Goal: Transaction & Acquisition: Download file/media

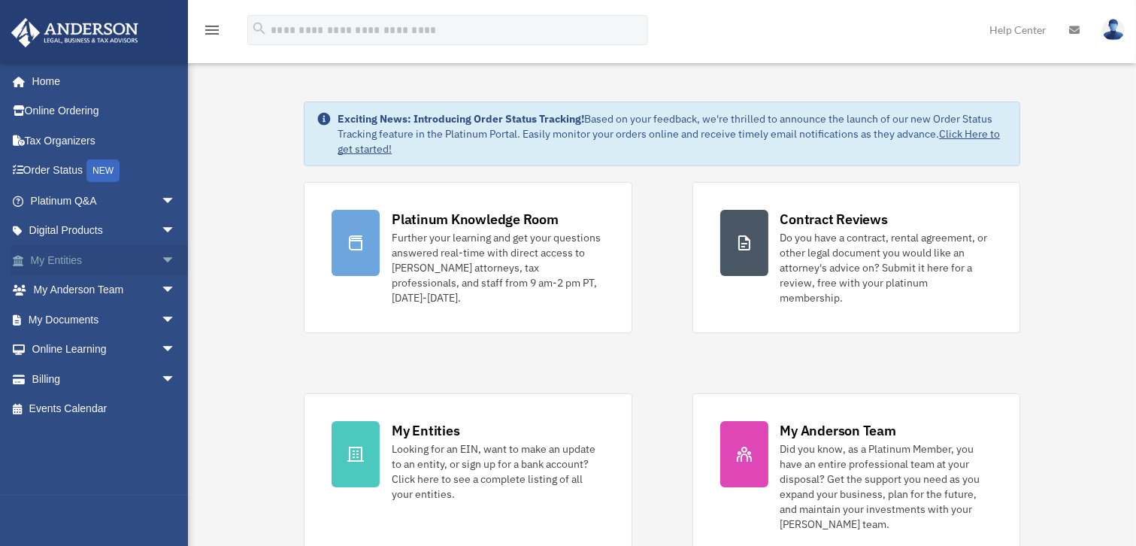
click at [161, 256] on span "arrow_drop_down" at bounding box center [176, 260] width 30 height 31
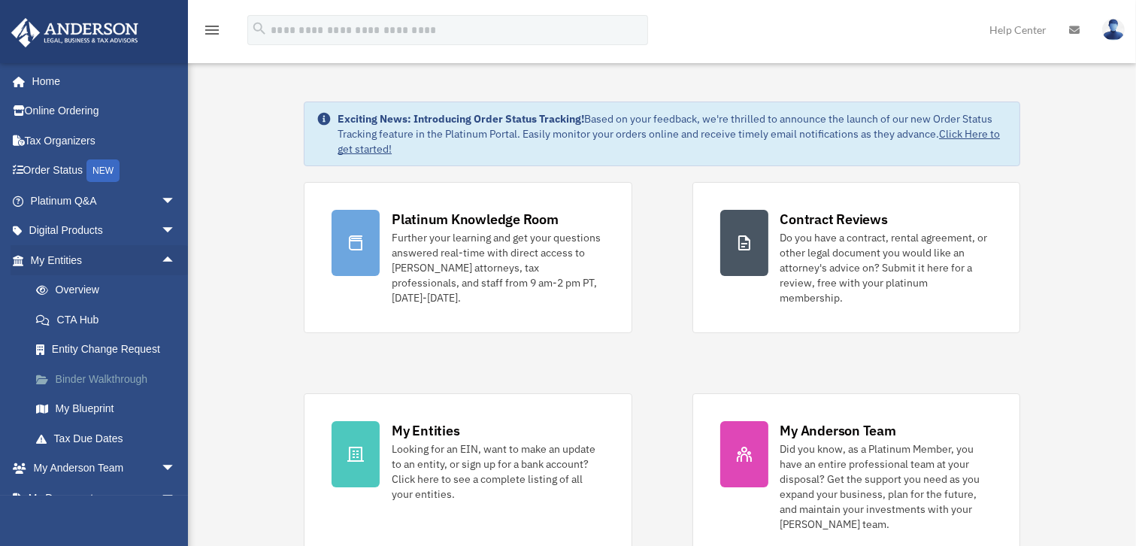
scroll to position [68, 0]
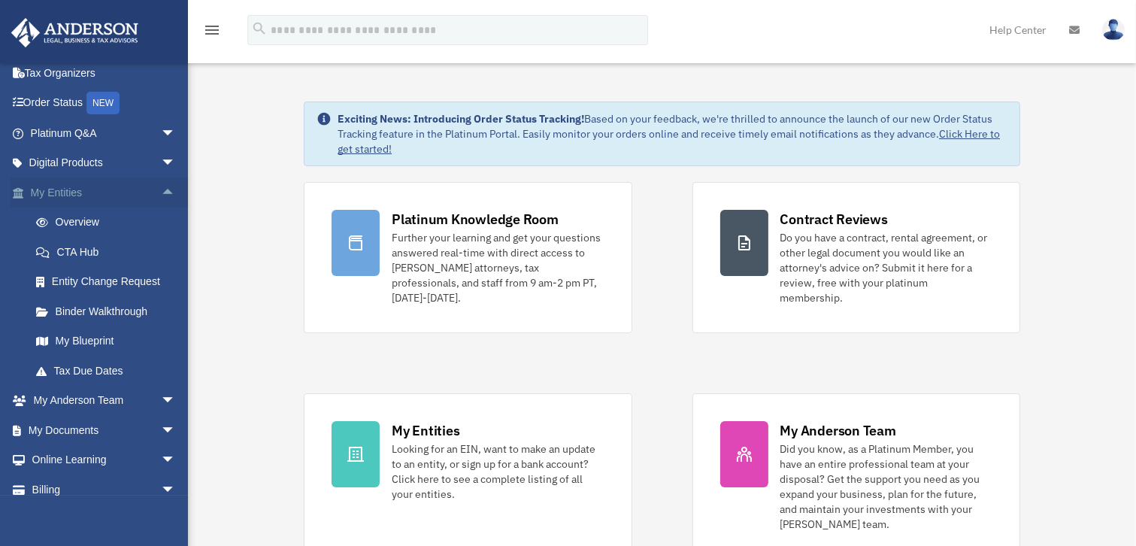
click at [78, 198] on link "My Entities arrow_drop_up" at bounding box center [105, 192] width 188 height 30
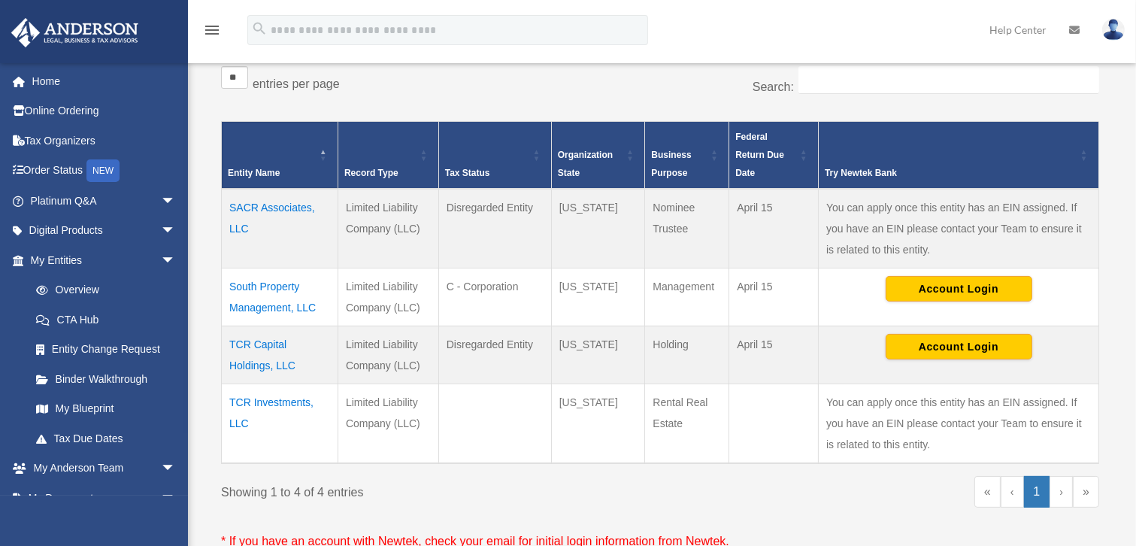
scroll to position [273, 0]
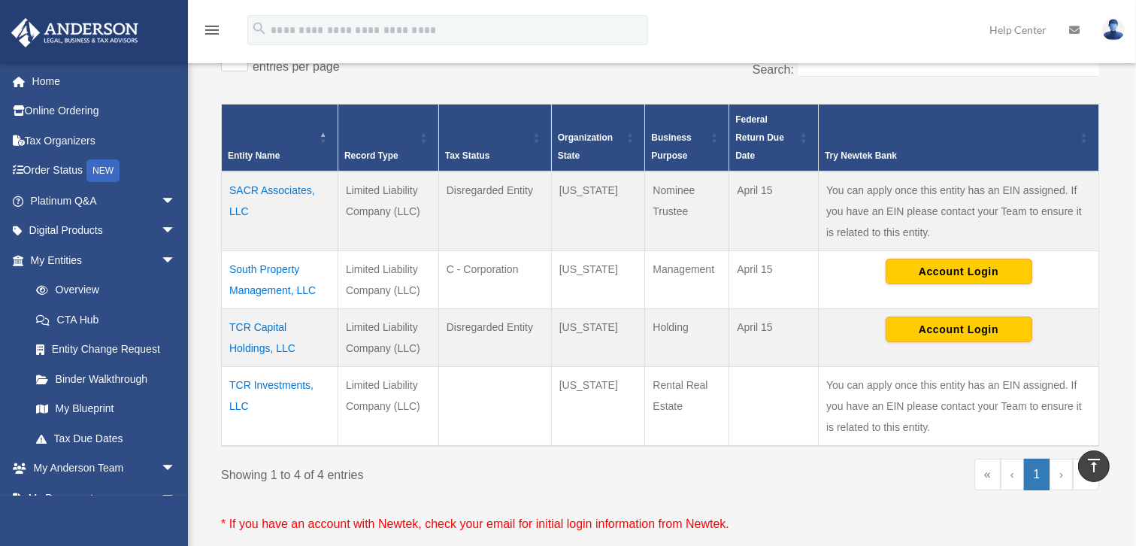
click at [268, 323] on td "TCR Capital Holdings, LLC" at bounding box center [280, 338] width 116 height 58
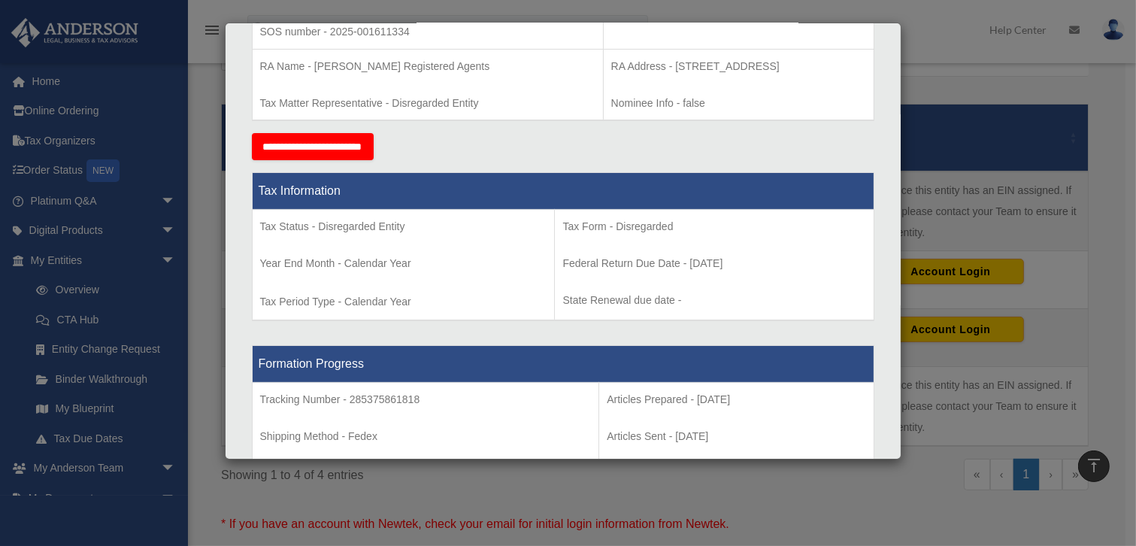
scroll to position [478, 0]
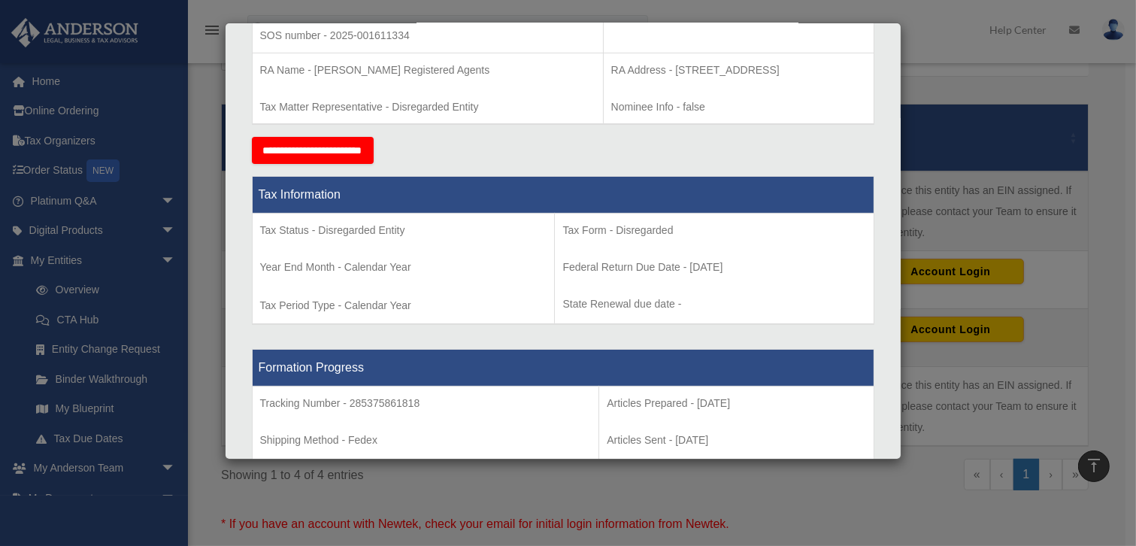
click at [924, 68] on div "Details × Articles Sent Organizational Date" at bounding box center [568, 273] width 1136 height 546
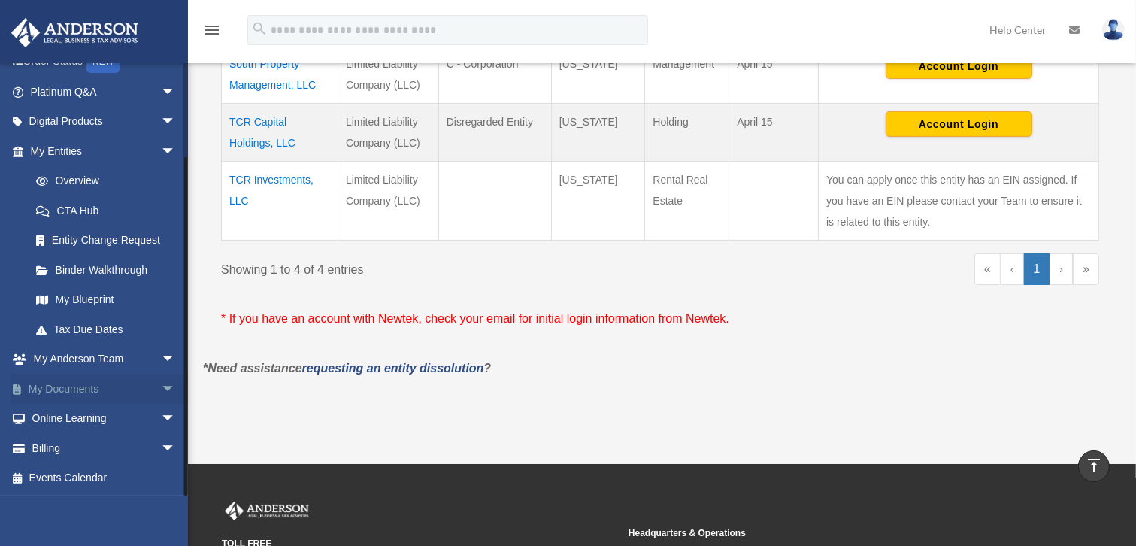
click at [161, 385] on span "arrow_drop_down" at bounding box center [176, 389] width 30 height 31
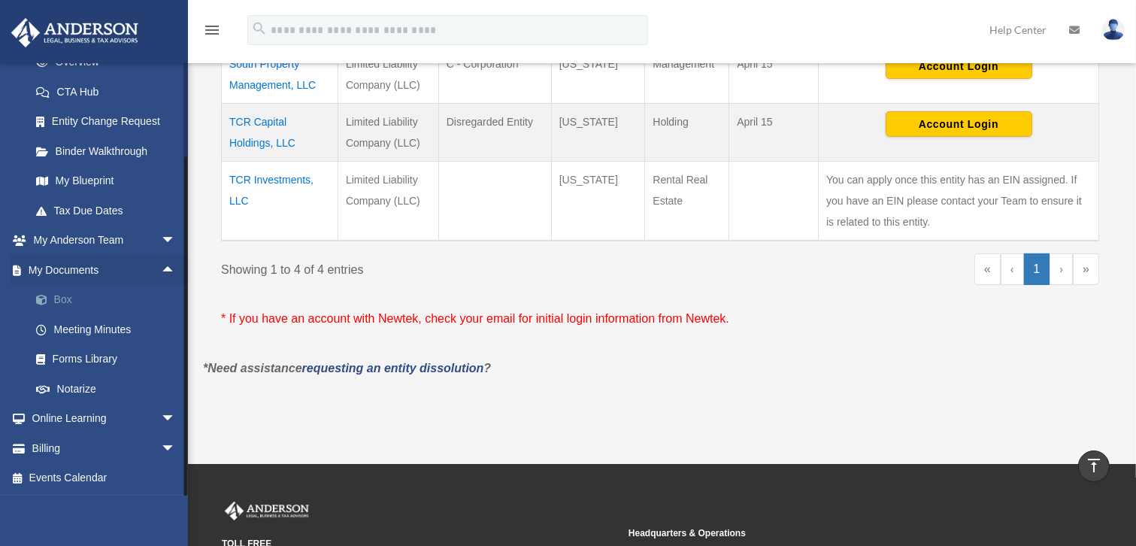
click at [55, 301] on link "Box" at bounding box center [109, 300] width 177 height 30
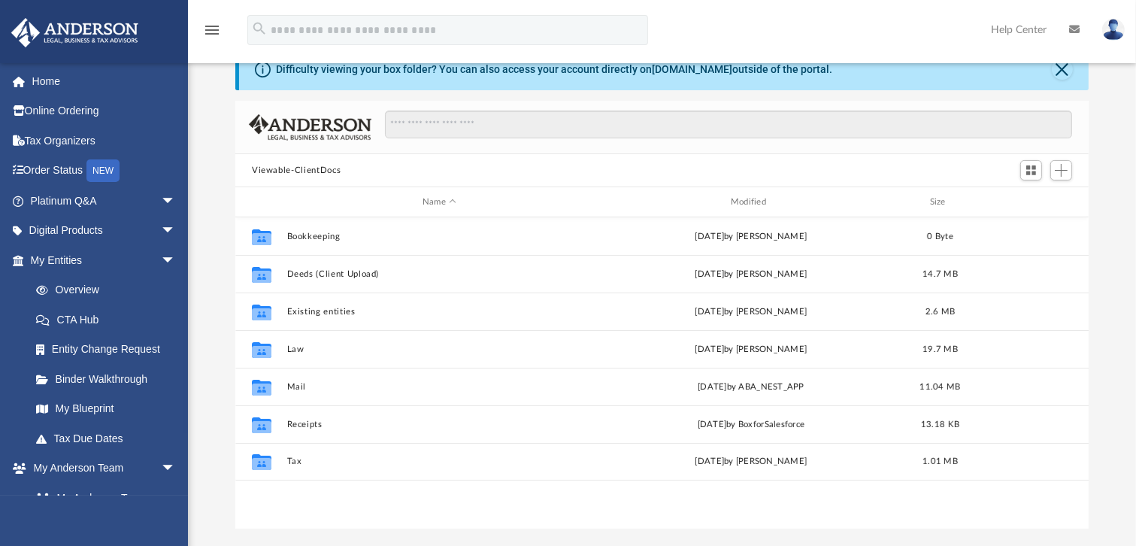
scroll to position [68, 0]
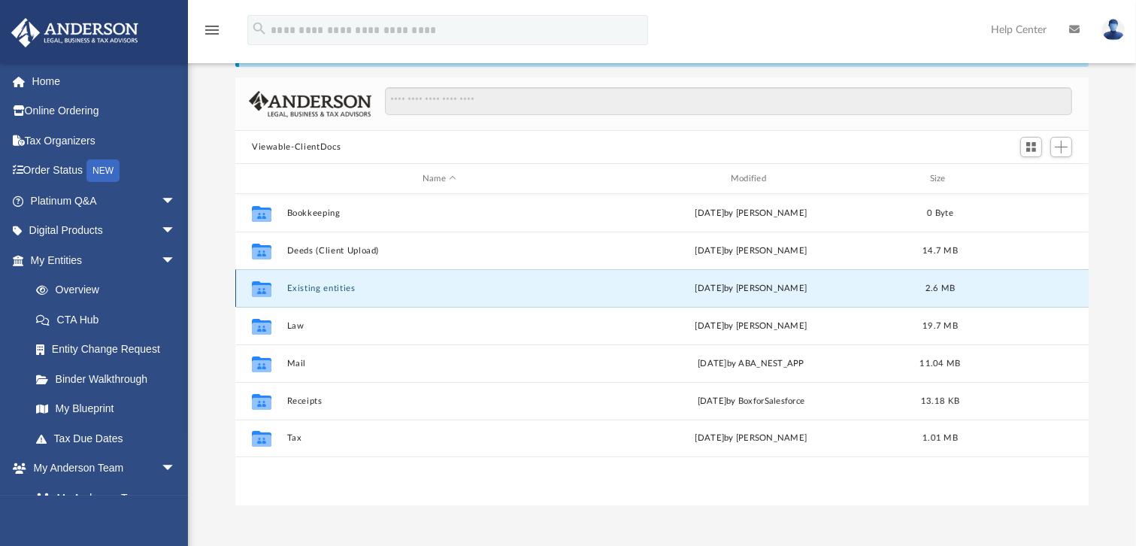
click at [323, 286] on button "Existing entities" at bounding box center [439, 288] width 305 height 10
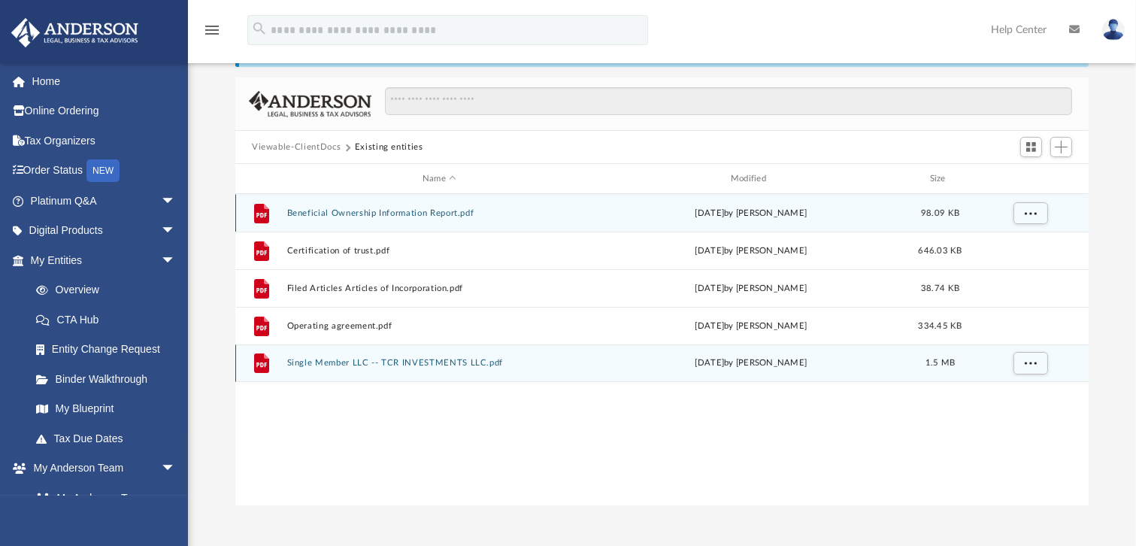
scroll to position [0, 0]
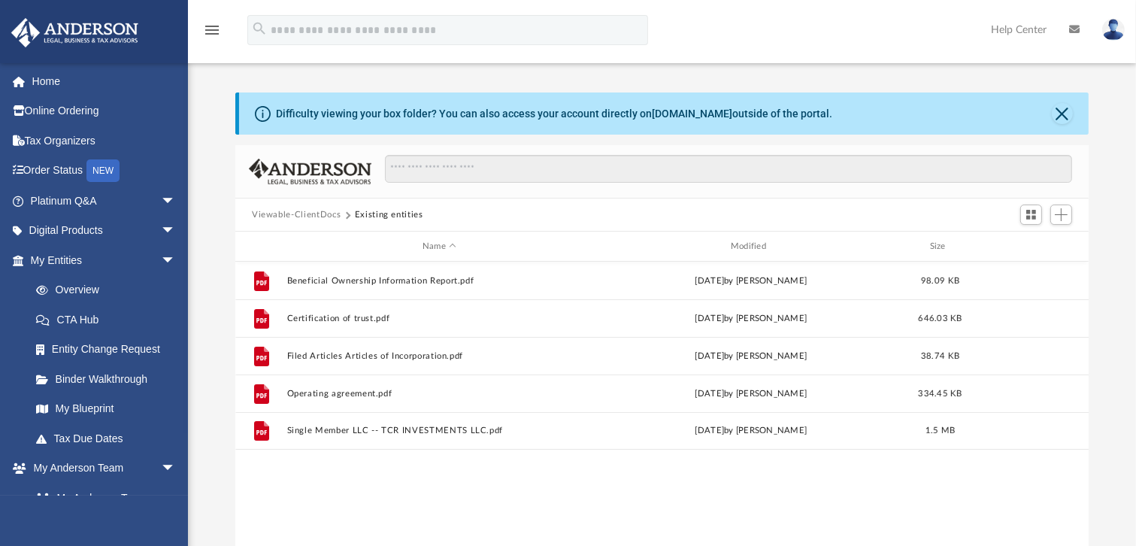
drag, startPoint x: 382, startPoint y: 204, endPoint x: 382, endPoint y: 213, distance: 9.0
click at [383, 204] on div "Viewable-ClientDocs Existing entities" at bounding box center [661, 214] width 853 height 33
click at [381, 214] on button "Existing entities" at bounding box center [389, 215] width 68 height 14
click at [317, 213] on button "Viewable-ClientDocs" at bounding box center [296, 215] width 89 height 14
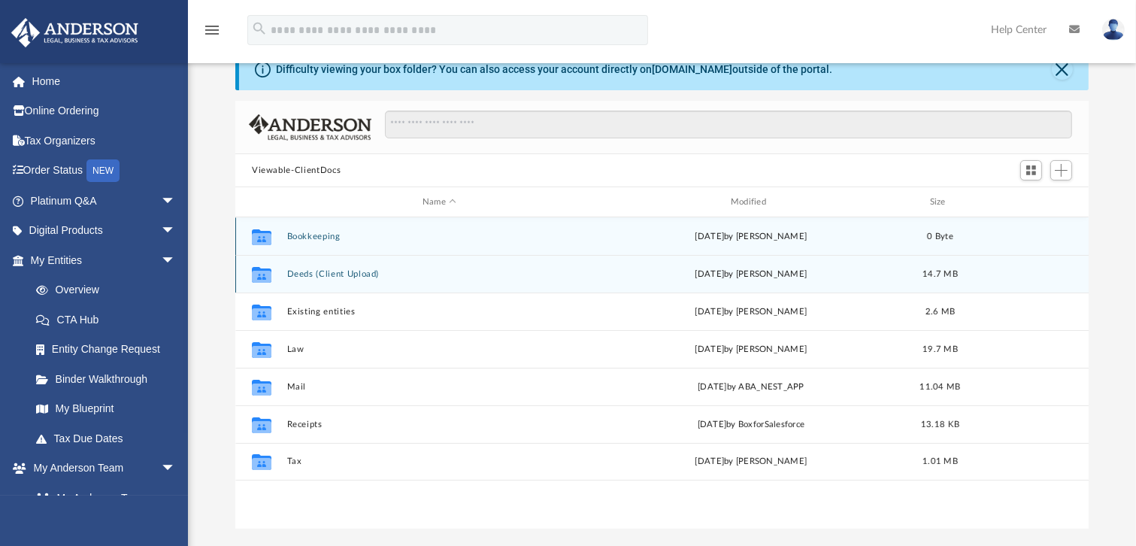
scroll to position [68, 0]
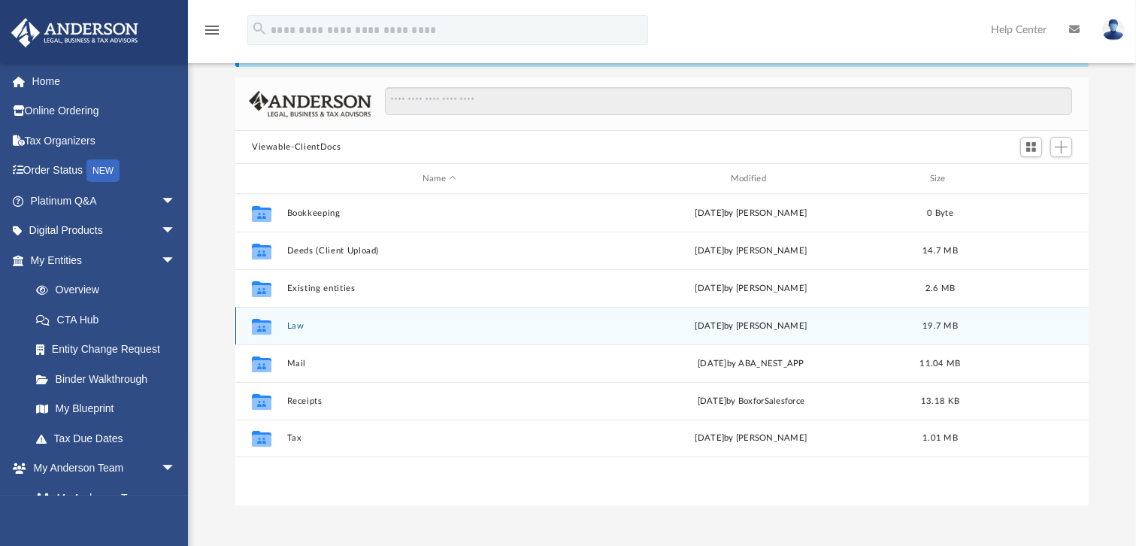
click at [297, 326] on button "Law" at bounding box center [439, 326] width 305 height 10
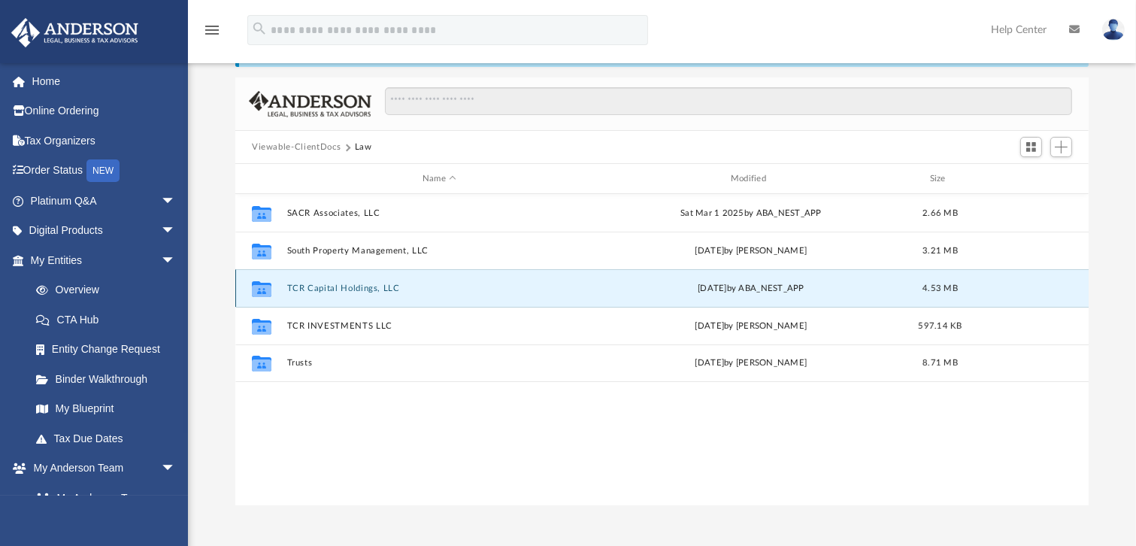
click at [359, 286] on button "TCR Capital Holdings, LLC" at bounding box center [439, 288] width 305 height 10
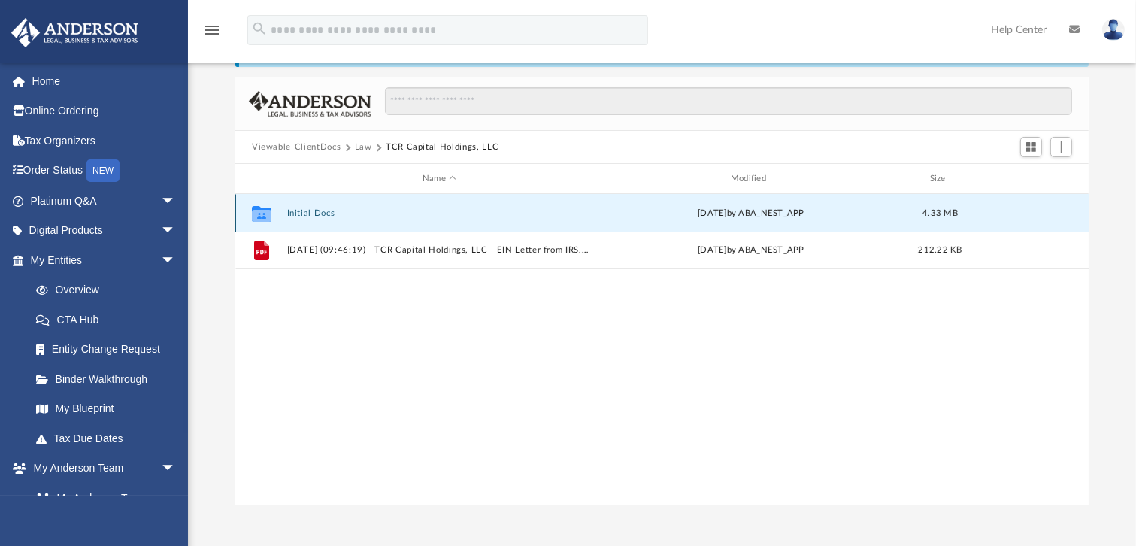
click at [319, 211] on button "Initial Docs" at bounding box center [439, 213] width 305 height 10
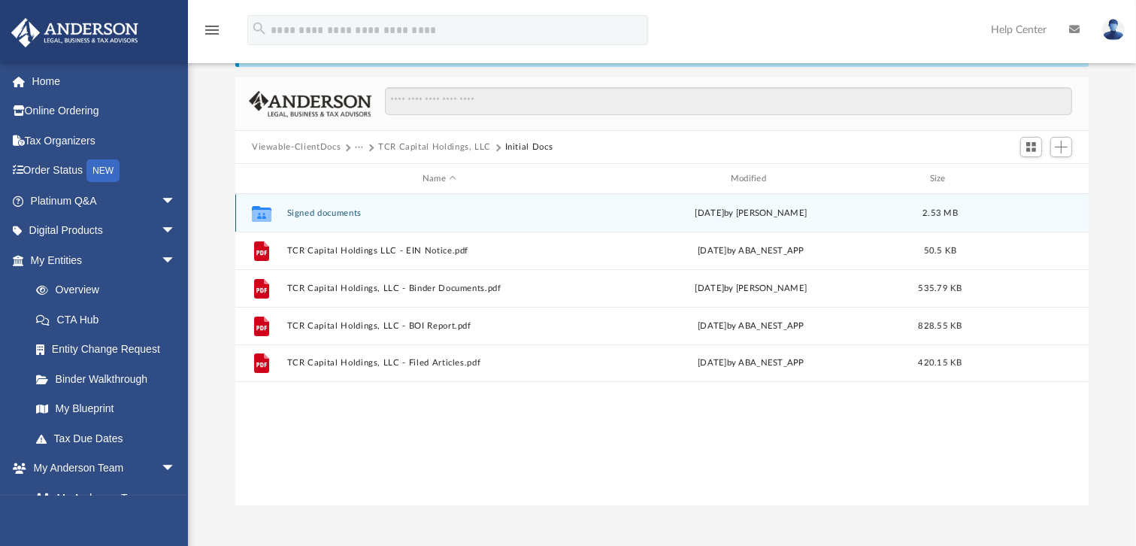
click at [315, 211] on button "Signed documents" at bounding box center [439, 213] width 305 height 10
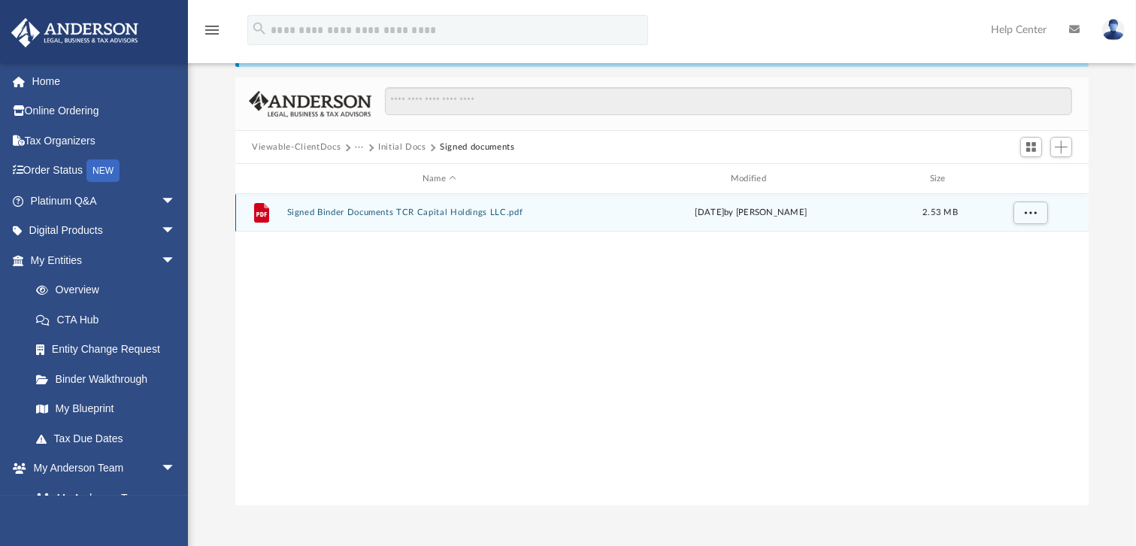
click at [322, 211] on button "Signed Binder Documents TCR Capital Holdings LLC.pdf" at bounding box center [439, 212] width 305 height 10
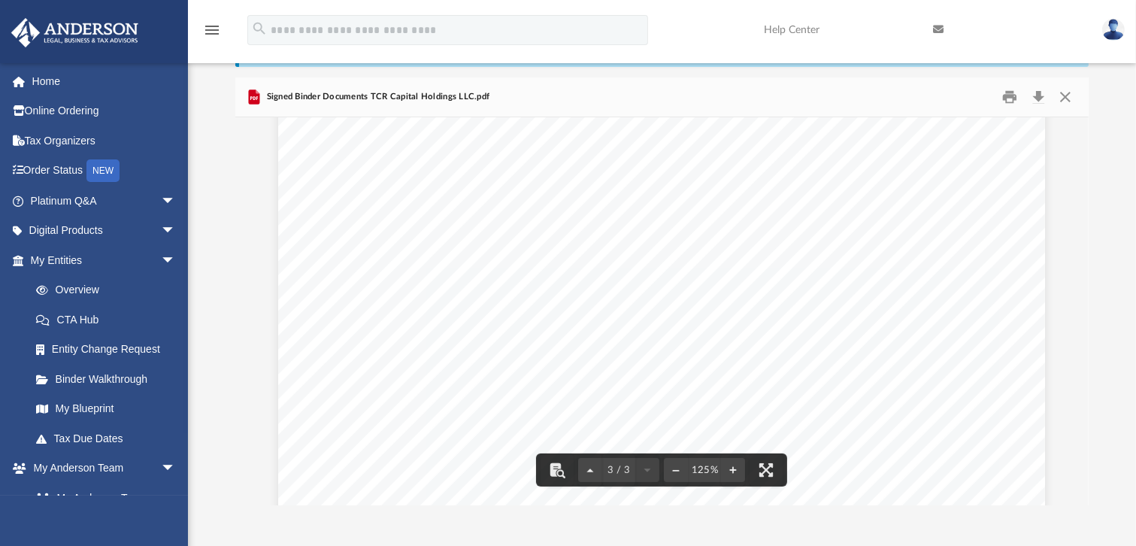
scroll to position [2655, 0]
click at [79, 195] on link "Platinum Q&A arrow_drop_down" at bounding box center [105, 201] width 188 height 30
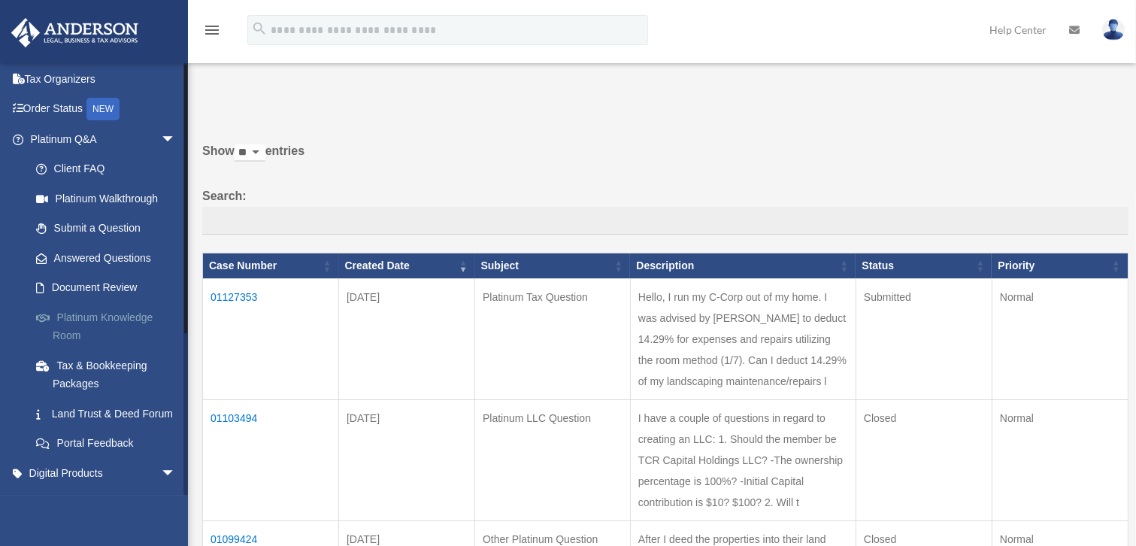
scroll to position [253, 0]
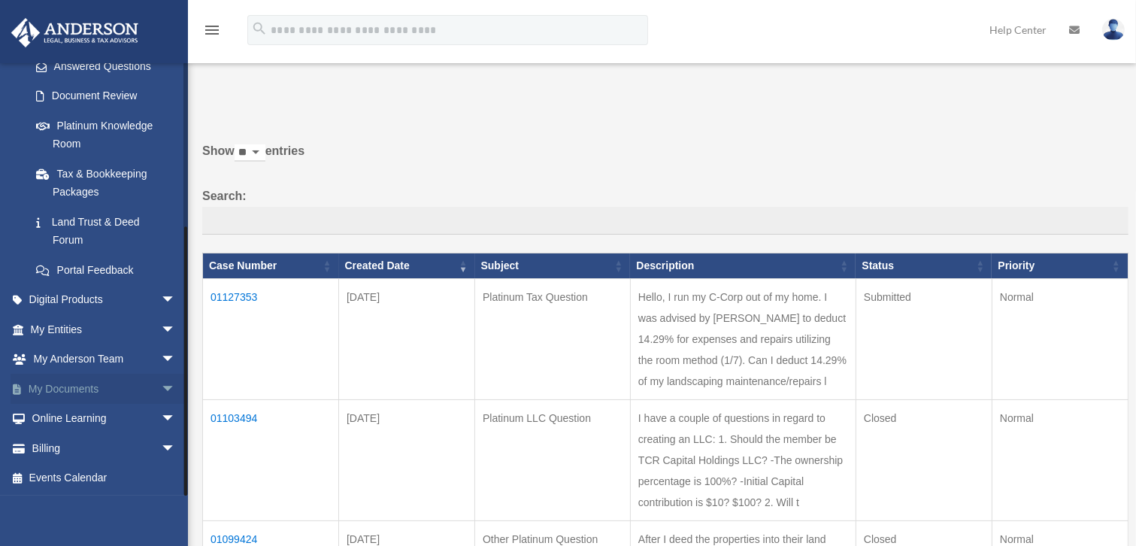
click at [161, 387] on span "arrow_drop_down" at bounding box center [176, 389] width 30 height 31
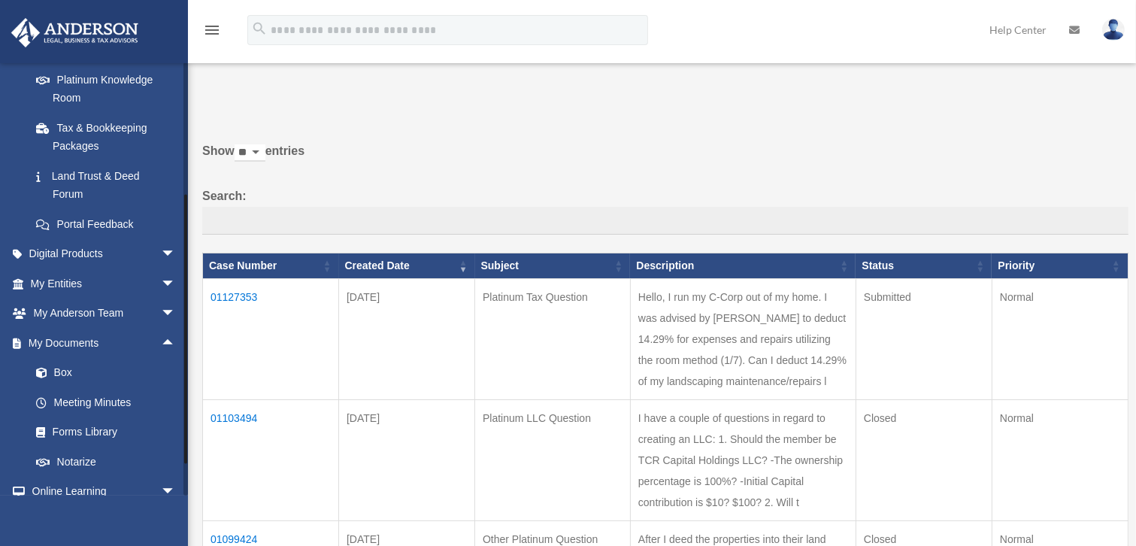
scroll to position [372, 0]
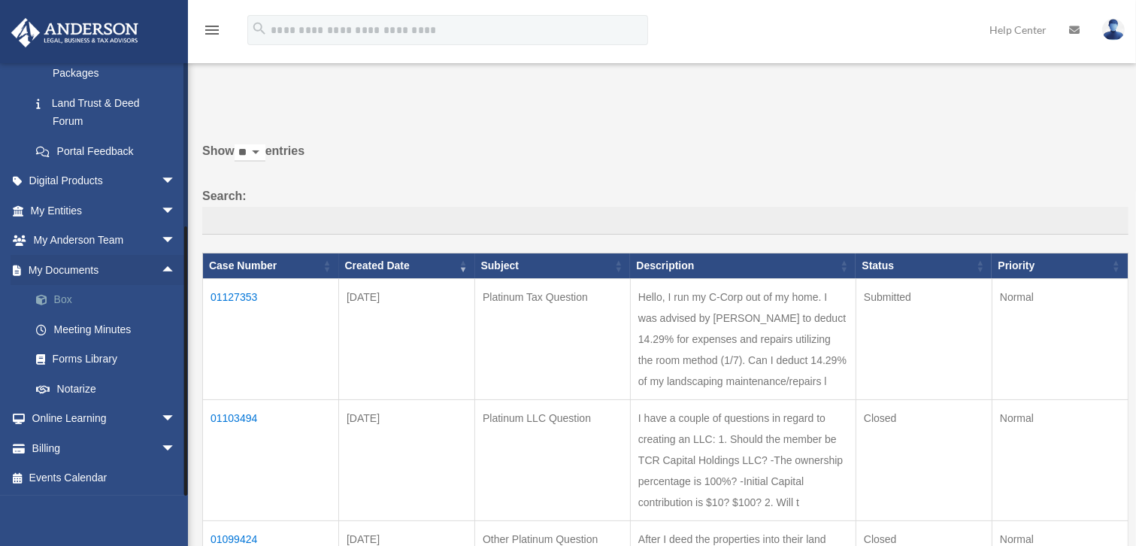
click at [59, 298] on link "Box" at bounding box center [109, 300] width 177 height 30
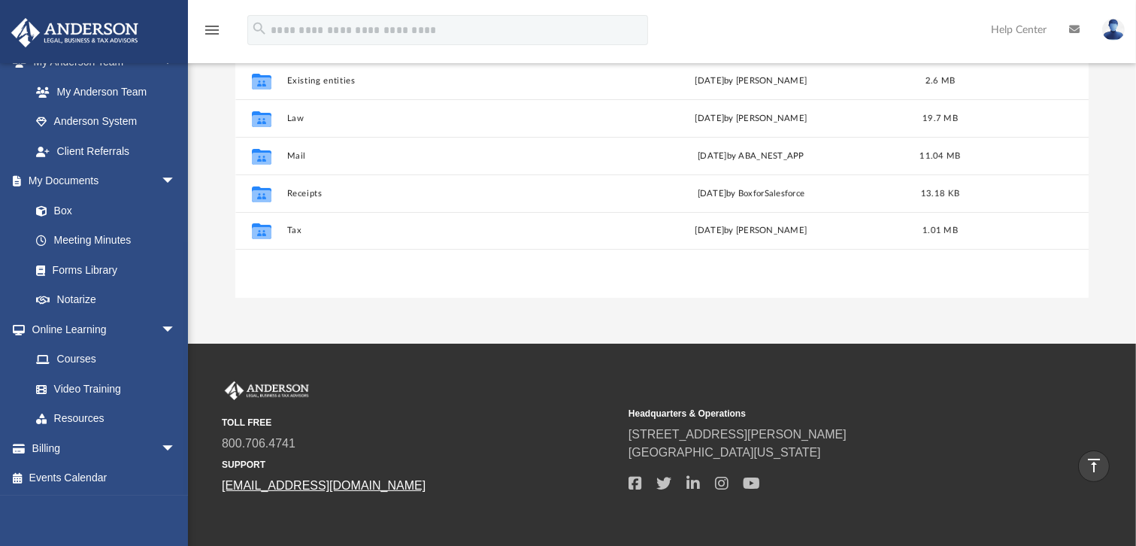
scroll to position [68, 0]
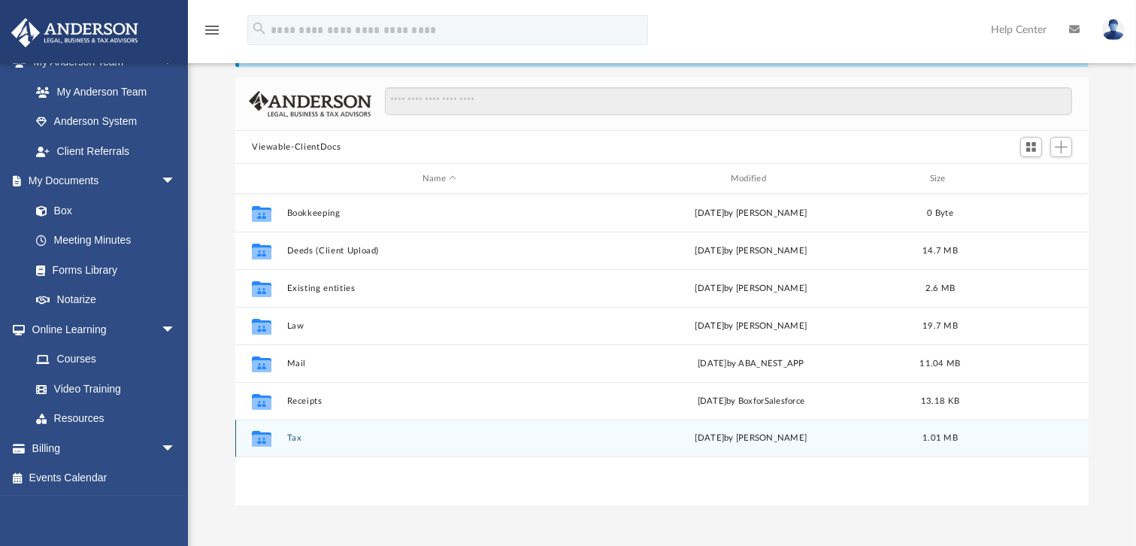
click at [292, 437] on button "Tax" at bounding box center [439, 438] width 305 height 10
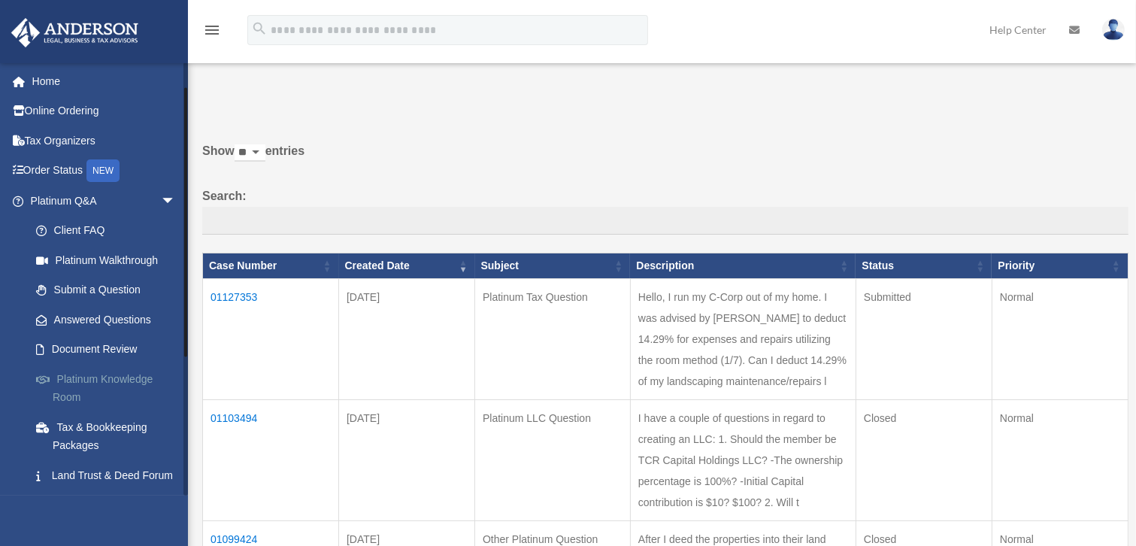
scroll to position [253, 0]
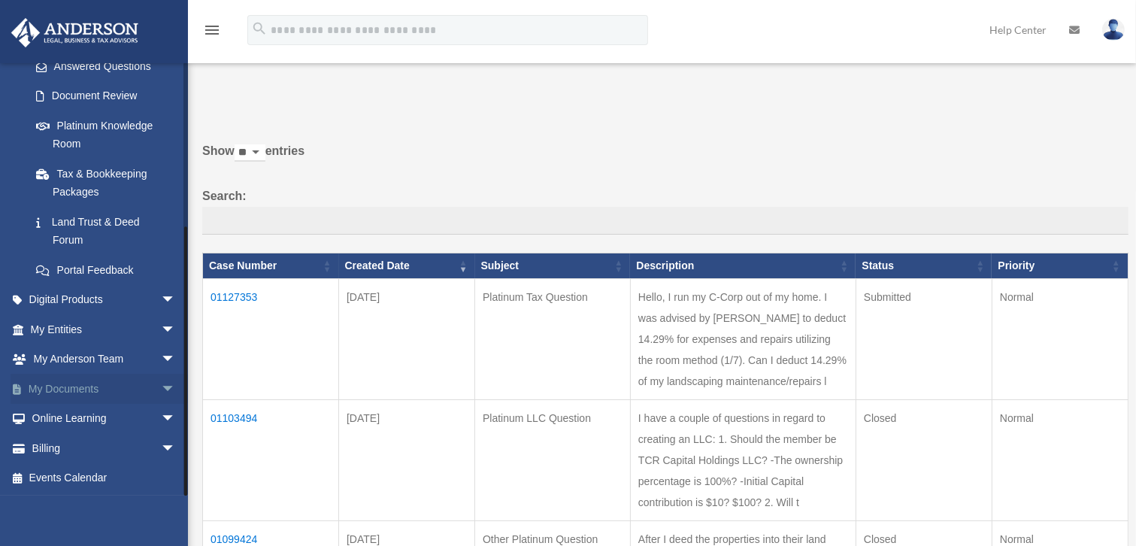
click at [77, 389] on link "My Documents arrow_drop_down" at bounding box center [105, 389] width 188 height 30
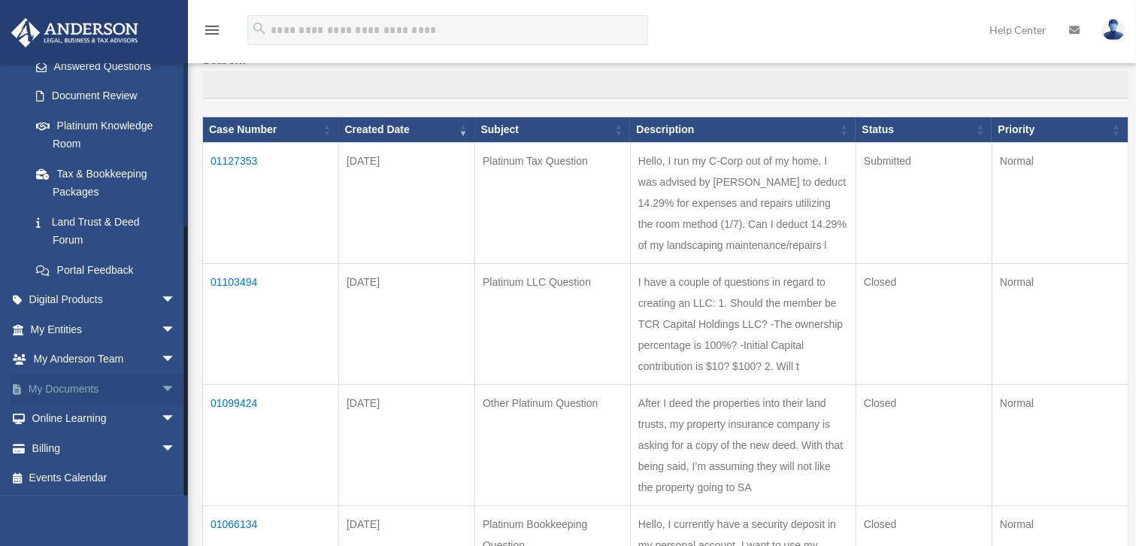
click at [161, 386] on span "arrow_drop_down" at bounding box center [176, 389] width 30 height 31
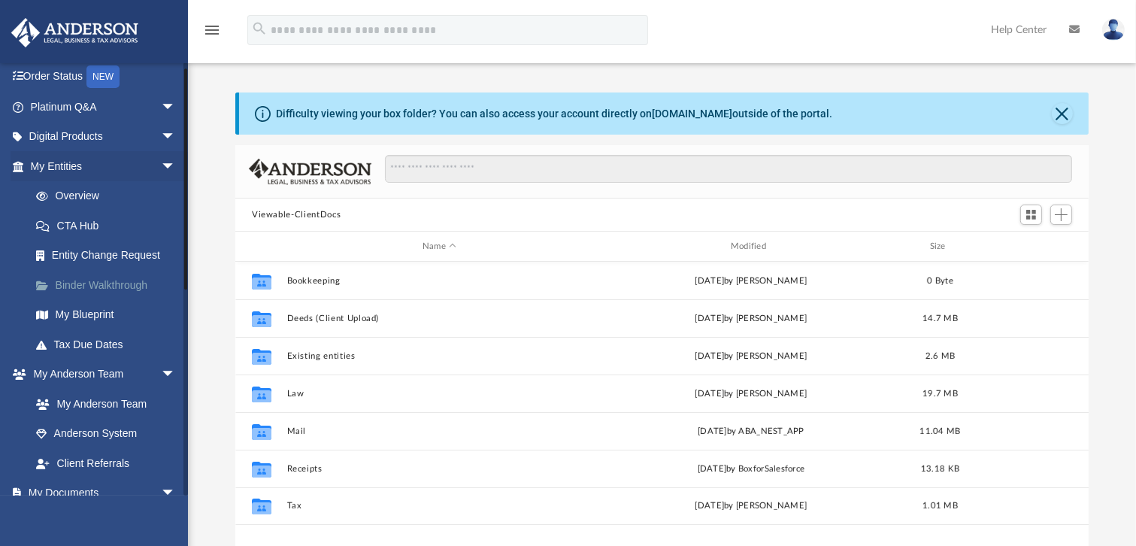
scroll to position [273, 0]
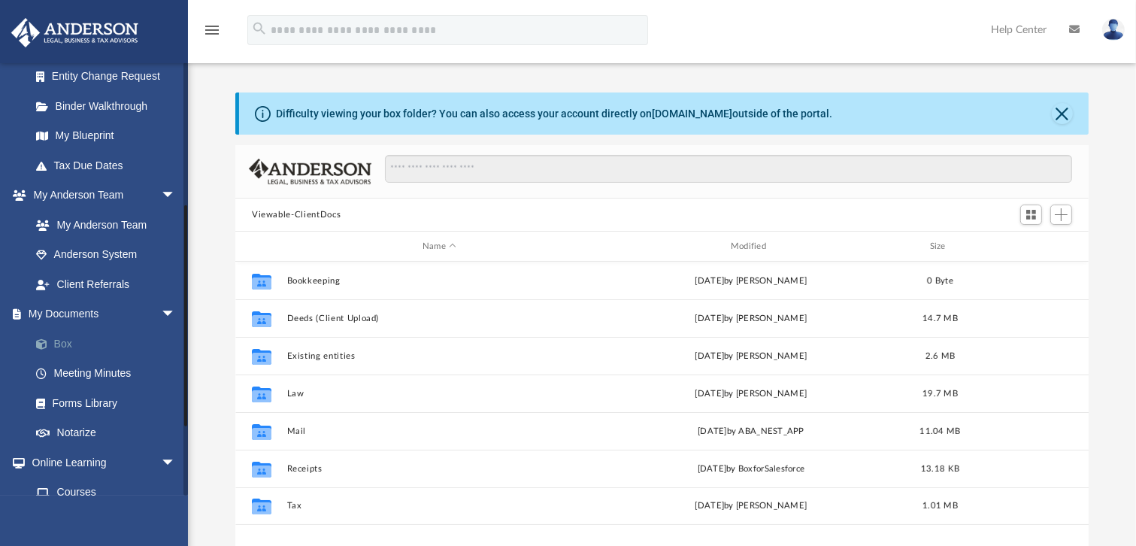
click at [73, 339] on link "Box" at bounding box center [109, 343] width 177 height 30
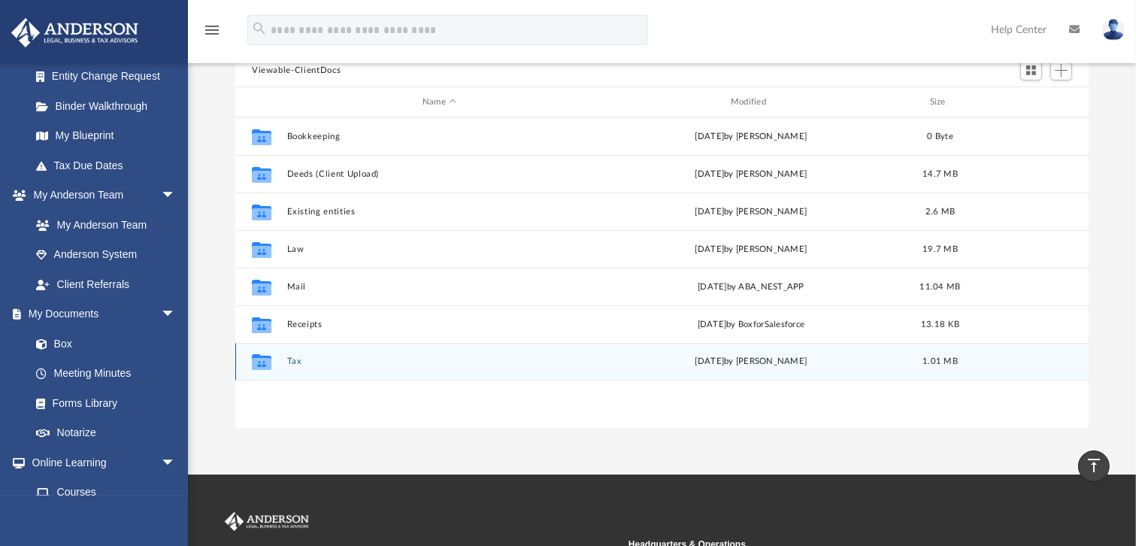
scroll to position [136, 0]
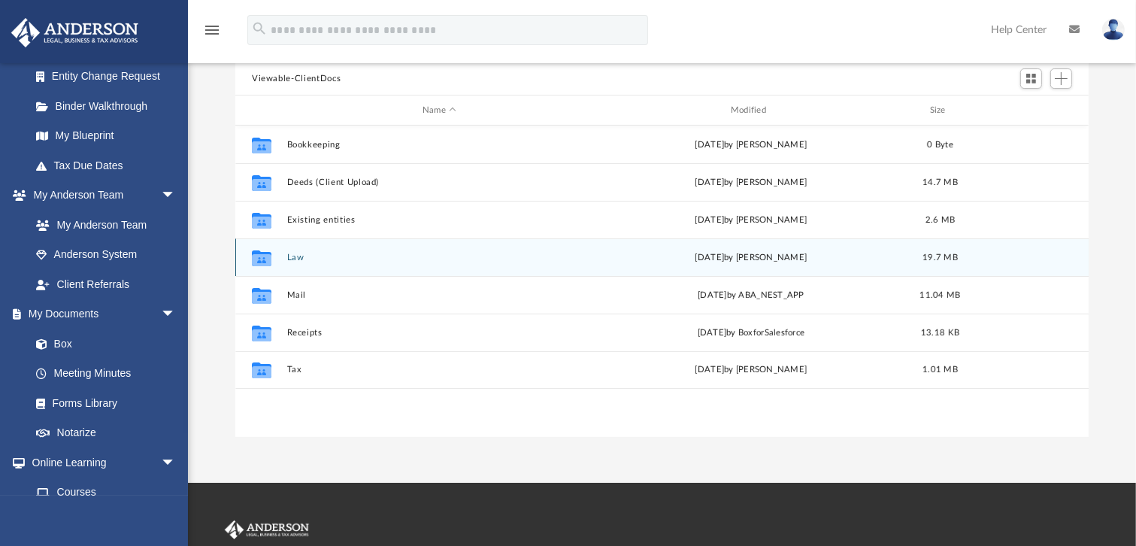
click at [297, 257] on button "Law" at bounding box center [439, 258] width 305 height 10
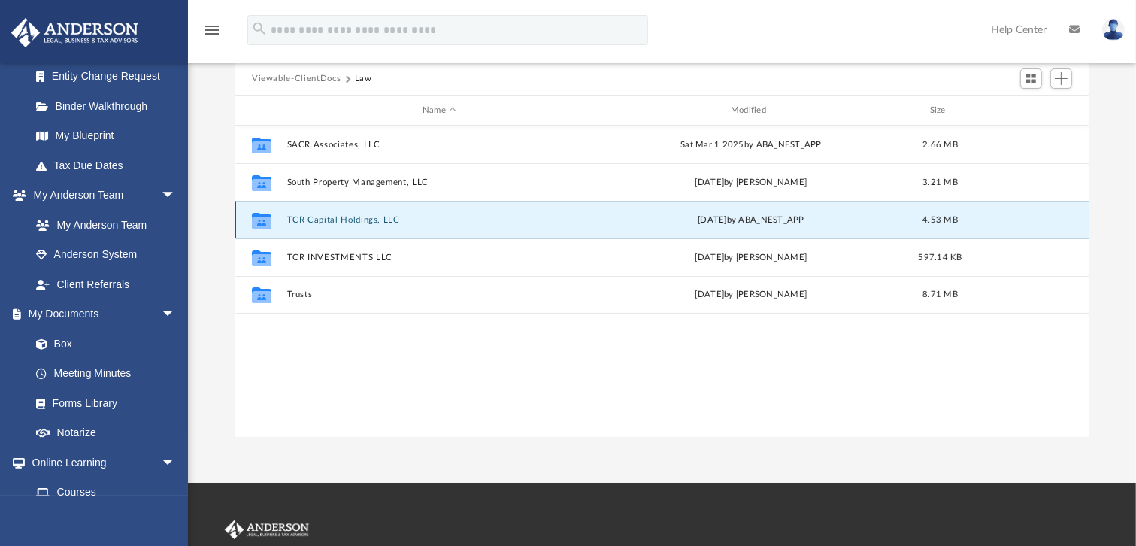
click at [340, 218] on button "TCR Capital Holdings, LLC" at bounding box center [439, 220] width 305 height 10
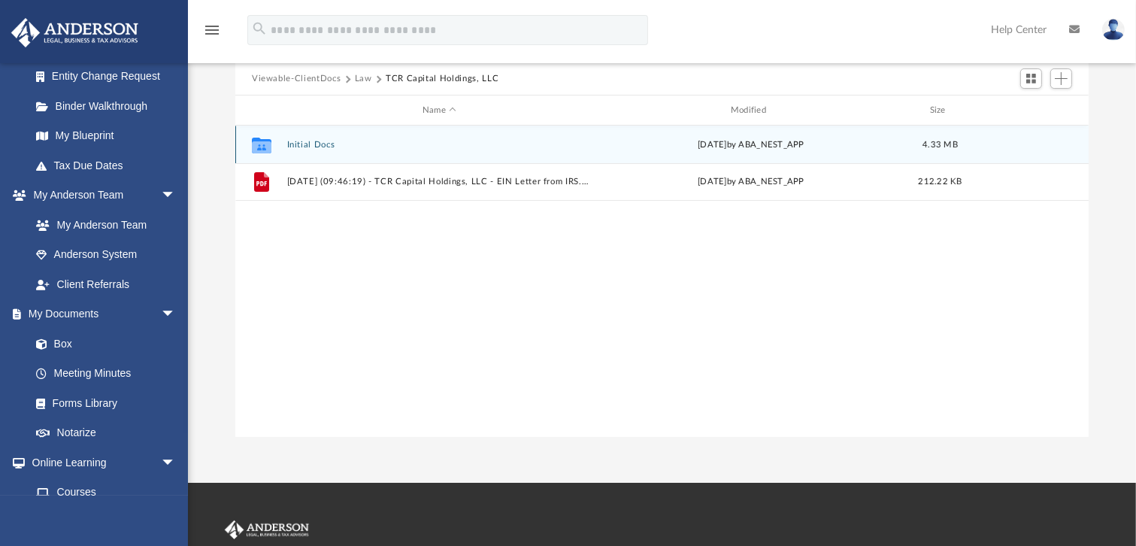
click at [301, 149] on div "Collaborated Folder Initial Docs [DATE] by ABA_NEST_APP 4.33 MB" at bounding box center [661, 145] width 853 height 38
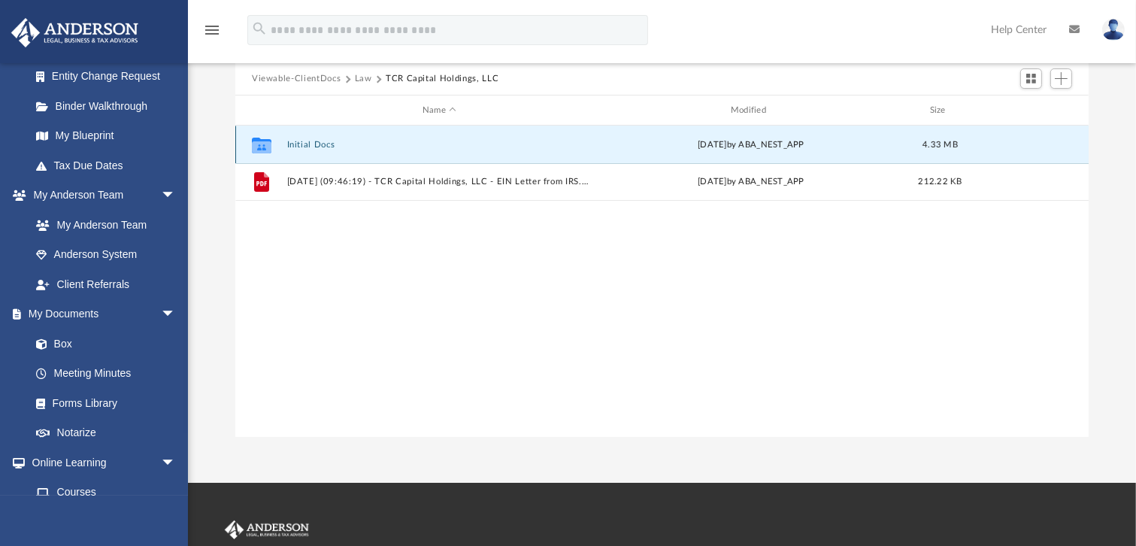
click at [301, 146] on button "Initial Docs" at bounding box center [439, 145] width 305 height 10
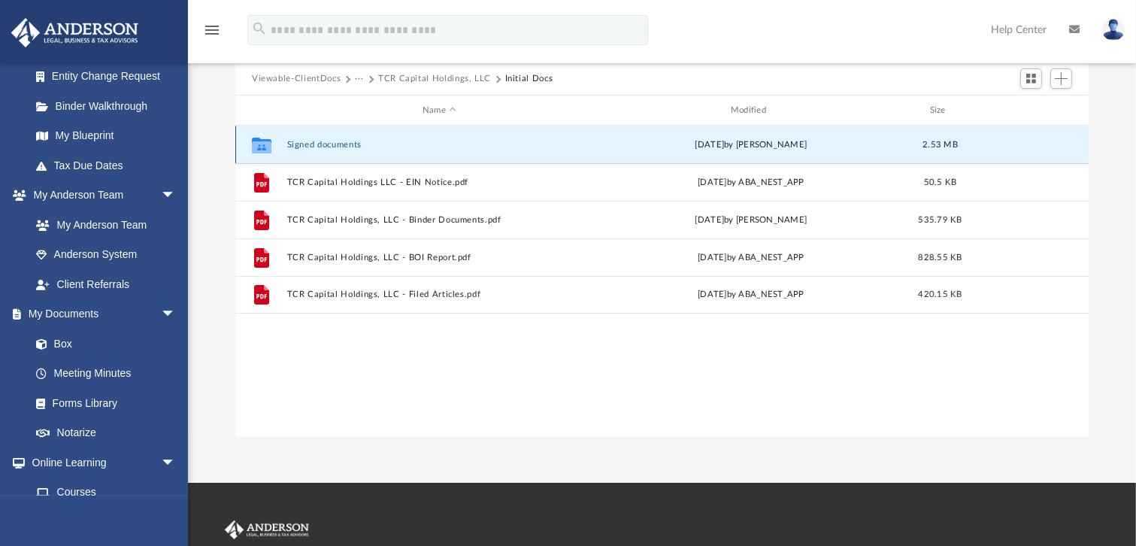
click at [328, 140] on button "Signed documents" at bounding box center [439, 145] width 305 height 10
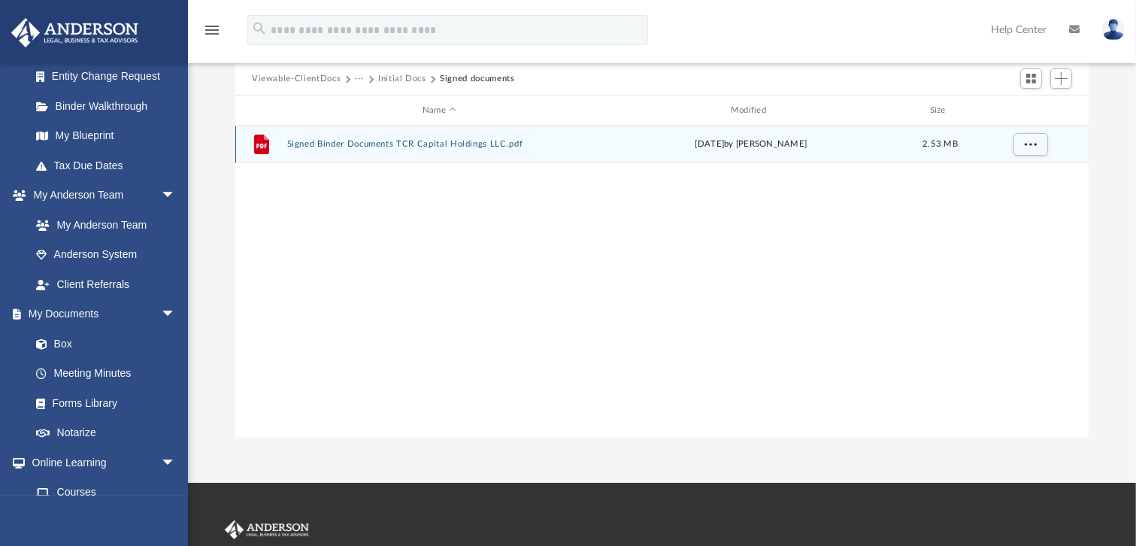
click at [418, 143] on button "Signed Binder Documents TCR Capital Holdings LLC.pdf" at bounding box center [439, 144] width 305 height 10
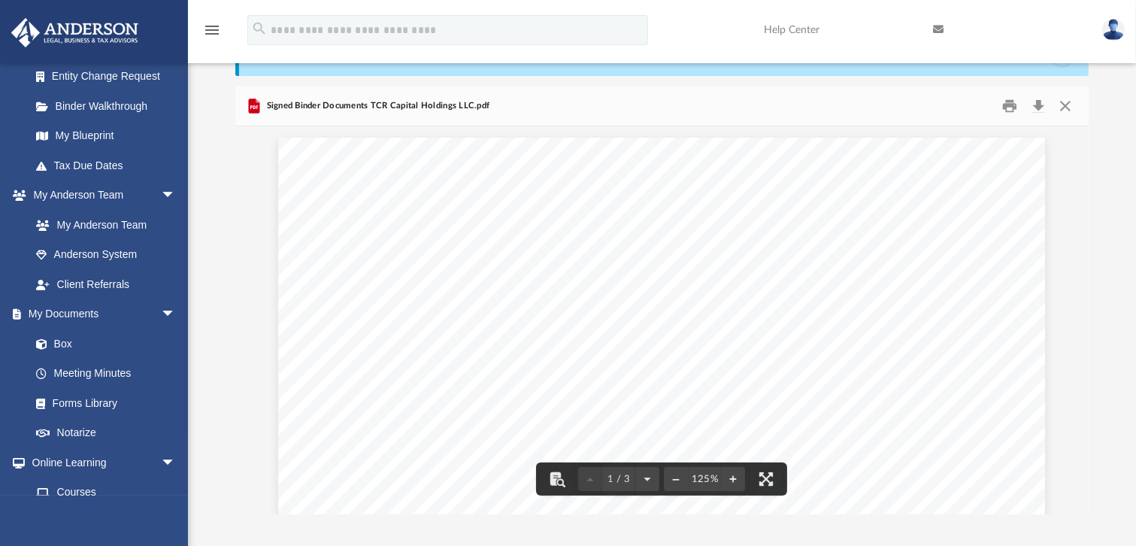
scroll to position [0, 0]
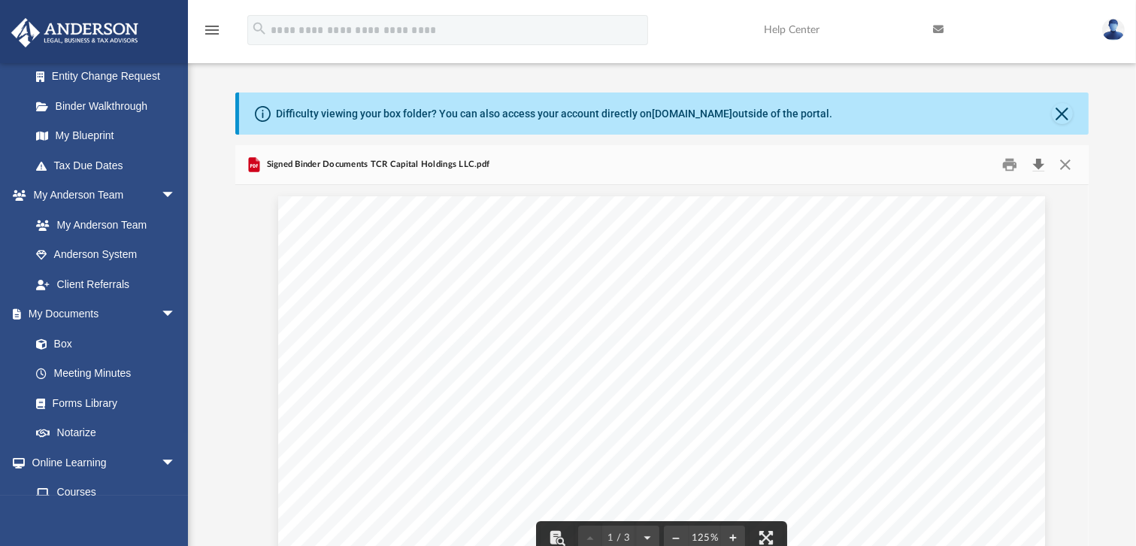
click at [1034, 161] on button "Download" at bounding box center [1037, 164] width 27 height 23
click at [1064, 167] on button "Close" at bounding box center [1064, 164] width 27 height 23
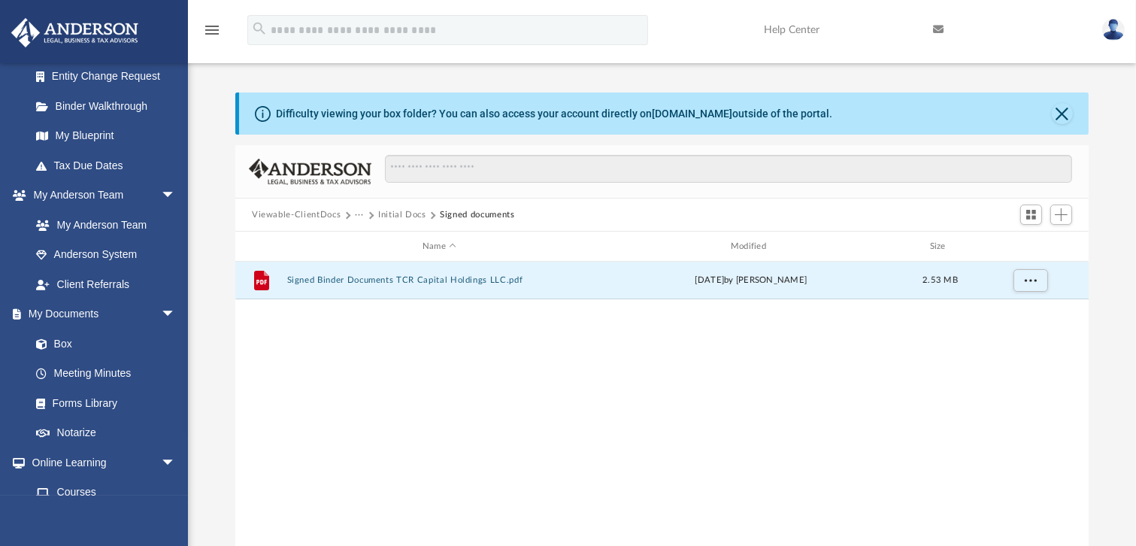
click at [403, 215] on button "Initial Docs" at bounding box center [402, 215] width 48 height 14
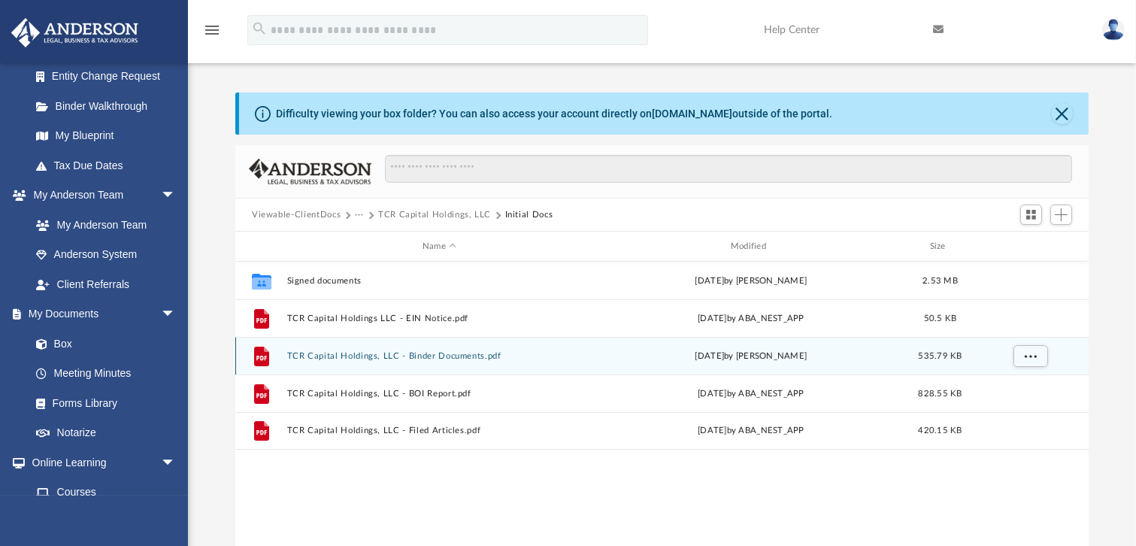
click at [407, 356] on button "TCR Capital Holdings, LLC - Binder Documents.pdf" at bounding box center [439, 356] width 305 height 10
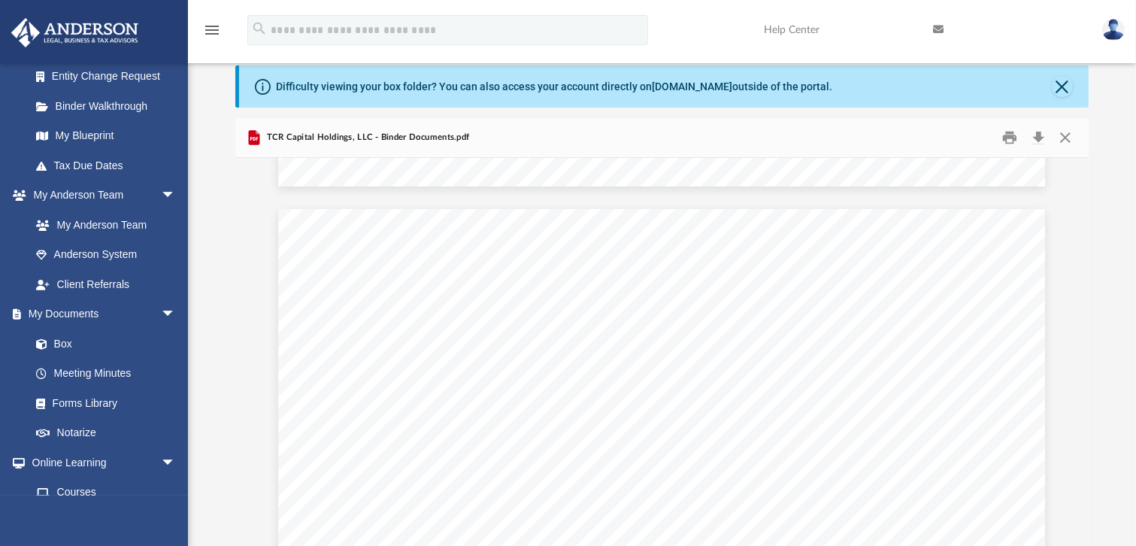
scroll to position [58938, 0]
